Goal: Information Seeking & Learning: Find specific page/section

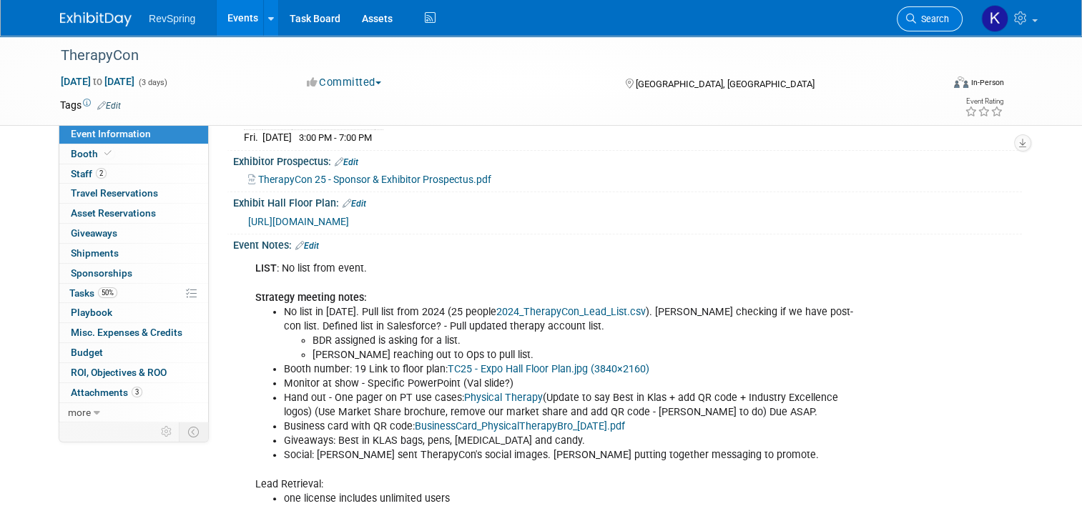
click at [930, 20] on span "Search" at bounding box center [932, 19] width 33 height 11
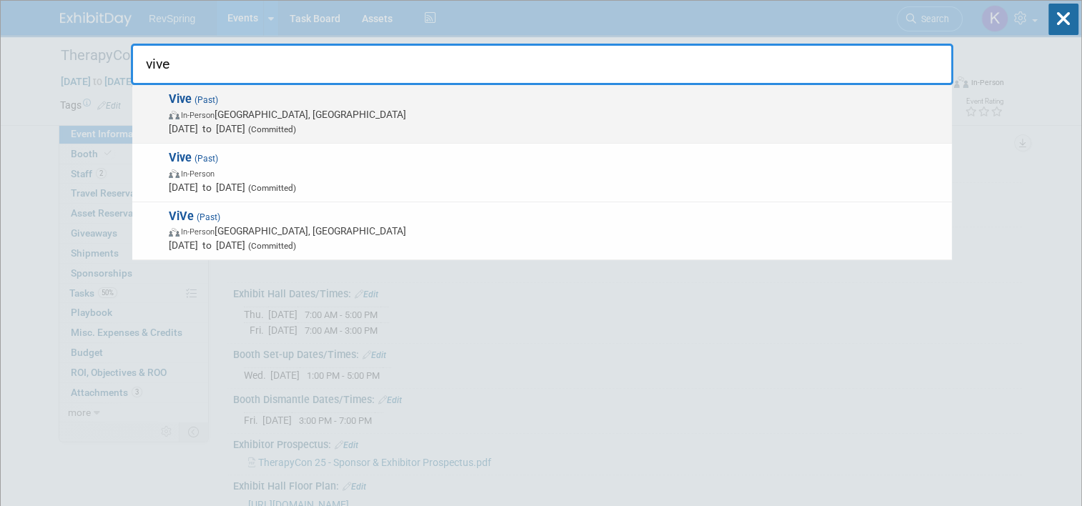
type input "vive"
click at [455, 102] on span "Vive (Past) In-Person Nashville, TN Feb 16, 2025 to Feb 19, 2025 (Committed)" at bounding box center [554, 114] width 780 height 44
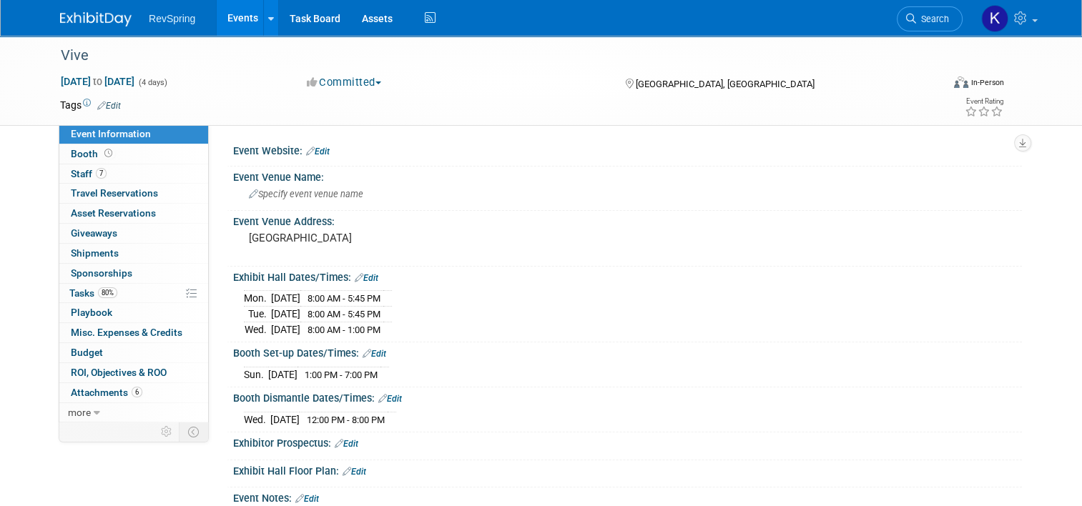
scroll to position [214, 0]
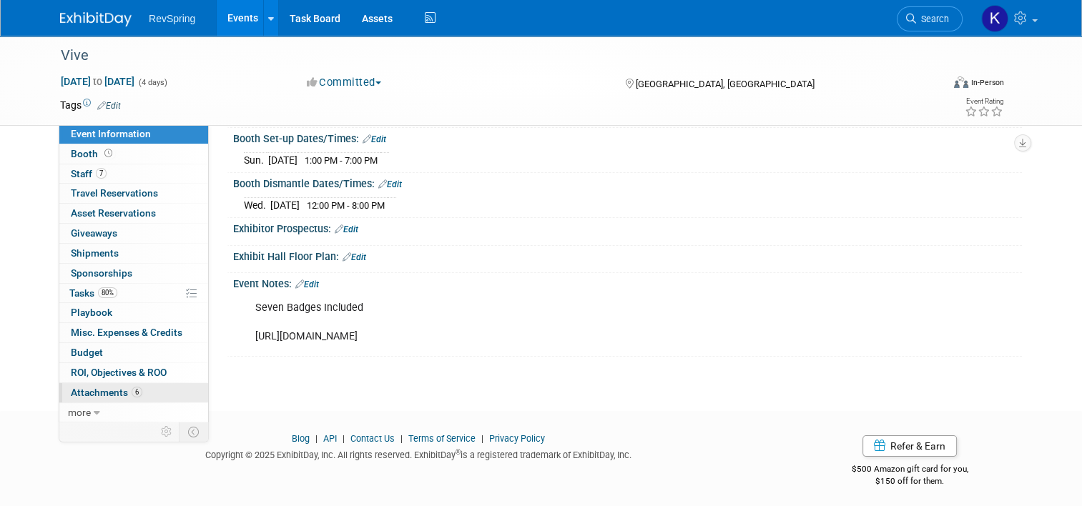
click at [134, 395] on link "6 Attachments 6" at bounding box center [133, 392] width 149 height 19
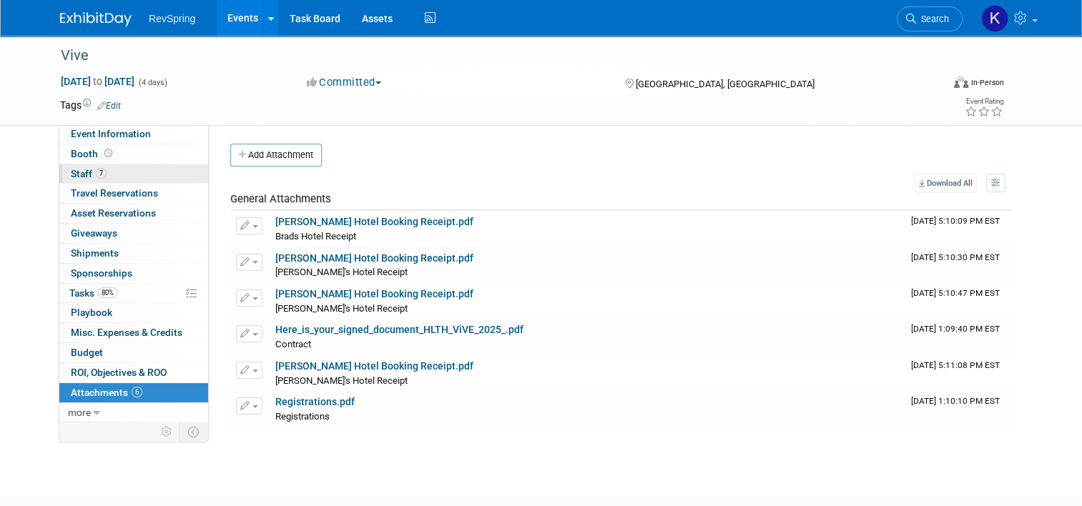
click at [160, 176] on link "7 Staff 7" at bounding box center [133, 173] width 149 height 19
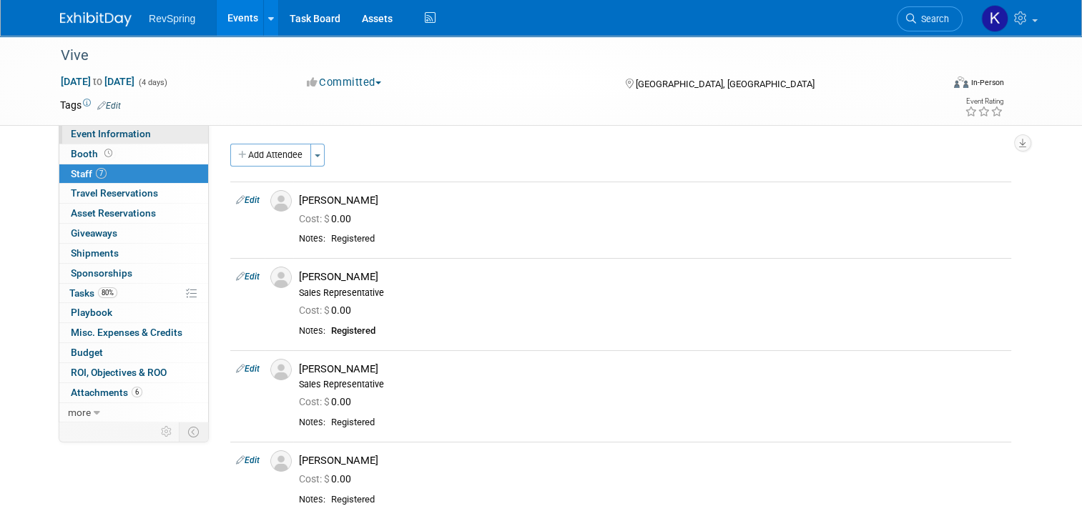
click at [140, 136] on link "Event Information" at bounding box center [133, 133] width 149 height 19
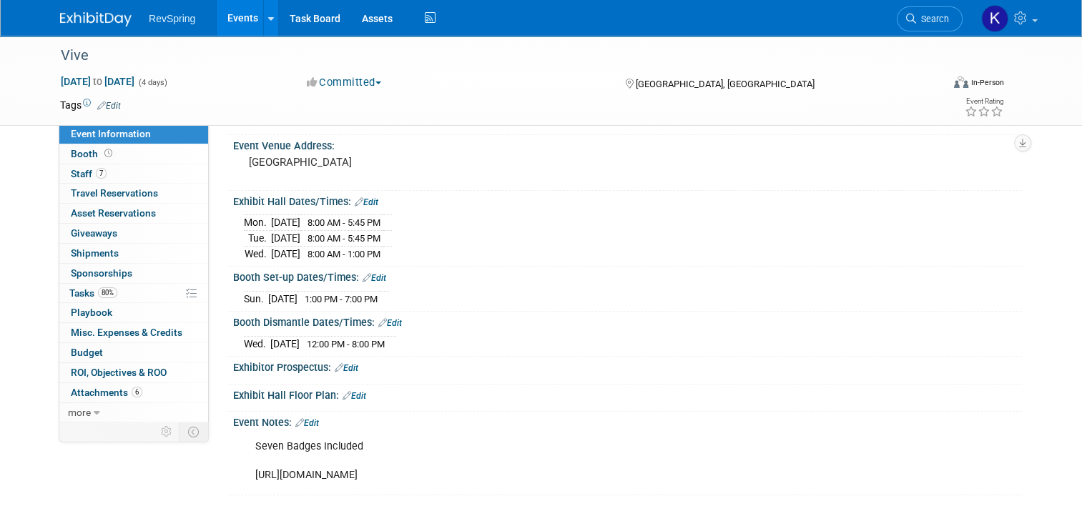
scroll to position [77, 0]
